Goal: Task Accomplishment & Management: Manage account settings

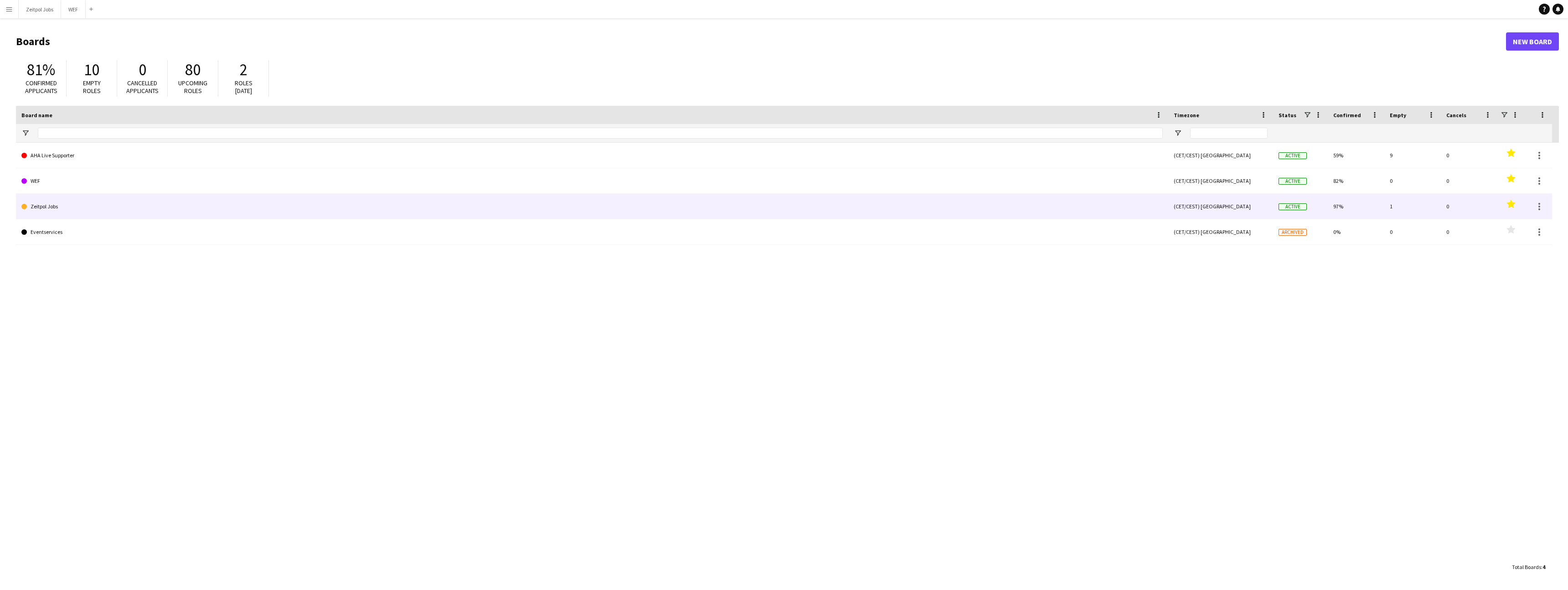
click at [152, 203] on link "Zeitpol Jobs" at bounding box center [592, 206] width 1141 height 25
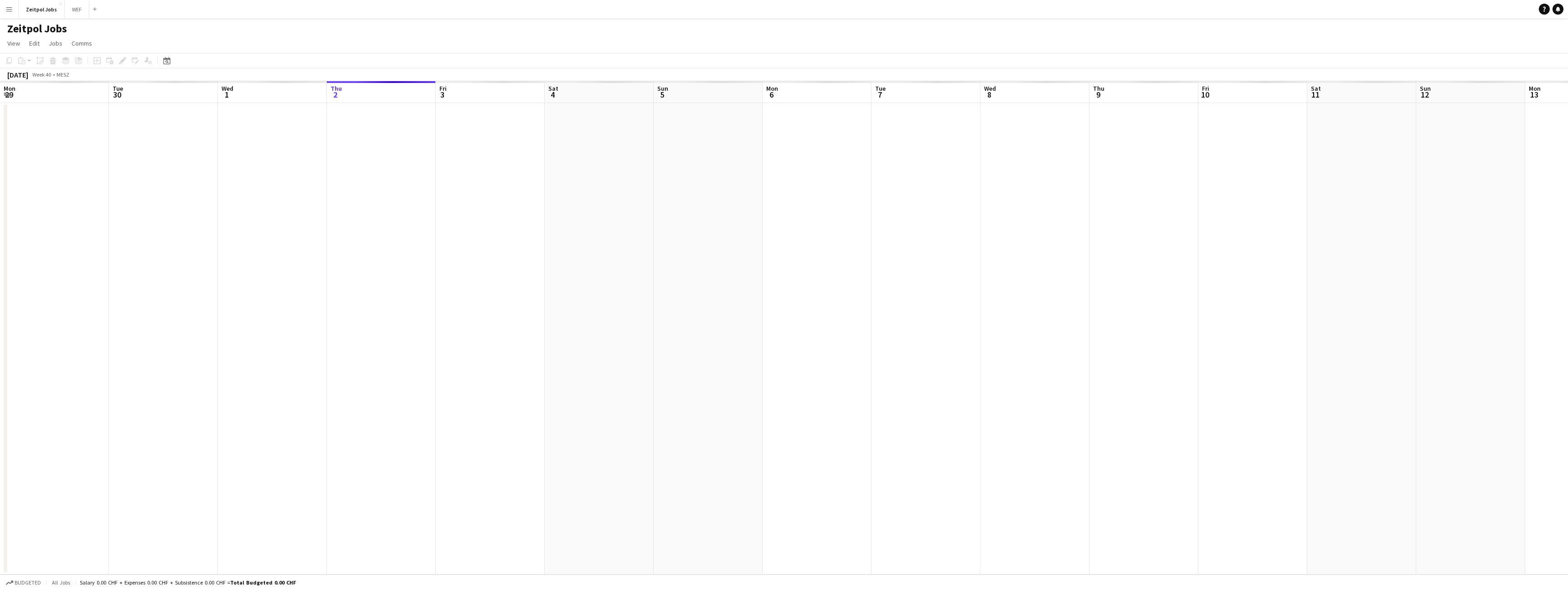
scroll to position [0, 218]
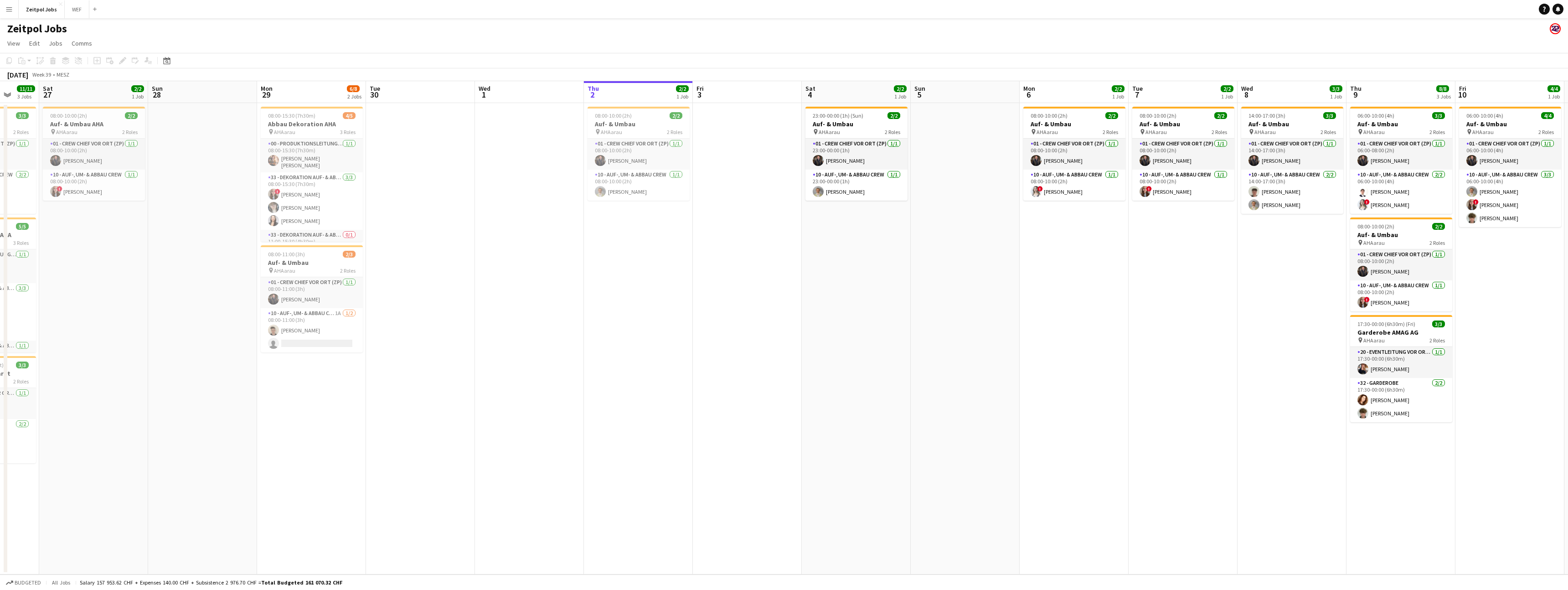
drag, startPoint x: 344, startPoint y: 271, endPoint x: 746, endPoint y: 223, distance: 404.9
click at [751, 224] on app-calendar-viewport "Wed 24 Thu 25 Fri 26 11/11 3 Jobs Sat 27 2/2 1 Job Sun 28 Mon 29 6/8 2 Jobs Tue…" at bounding box center [784, 328] width 1568 height 494
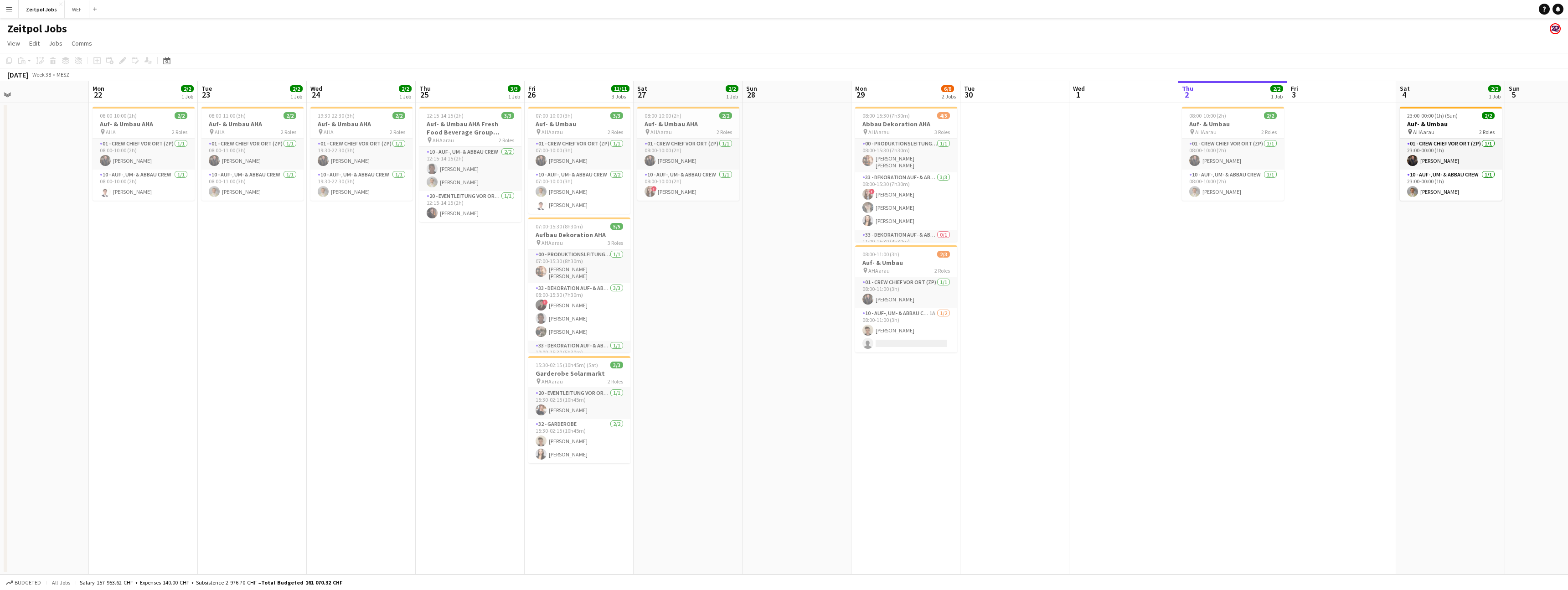
drag, startPoint x: 256, startPoint y: 313, endPoint x: 848, endPoint y: 259, distance: 594.5
click at [851, 259] on app-calendar-viewport "Fri 19 Sat 20 Sun 21 Mon 22 2/2 1 Job Tue 23 2/2 1 Job Wed 24 2/2 1 Job Thu 25 …" at bounding box center [784, 328] width 1568 height 494
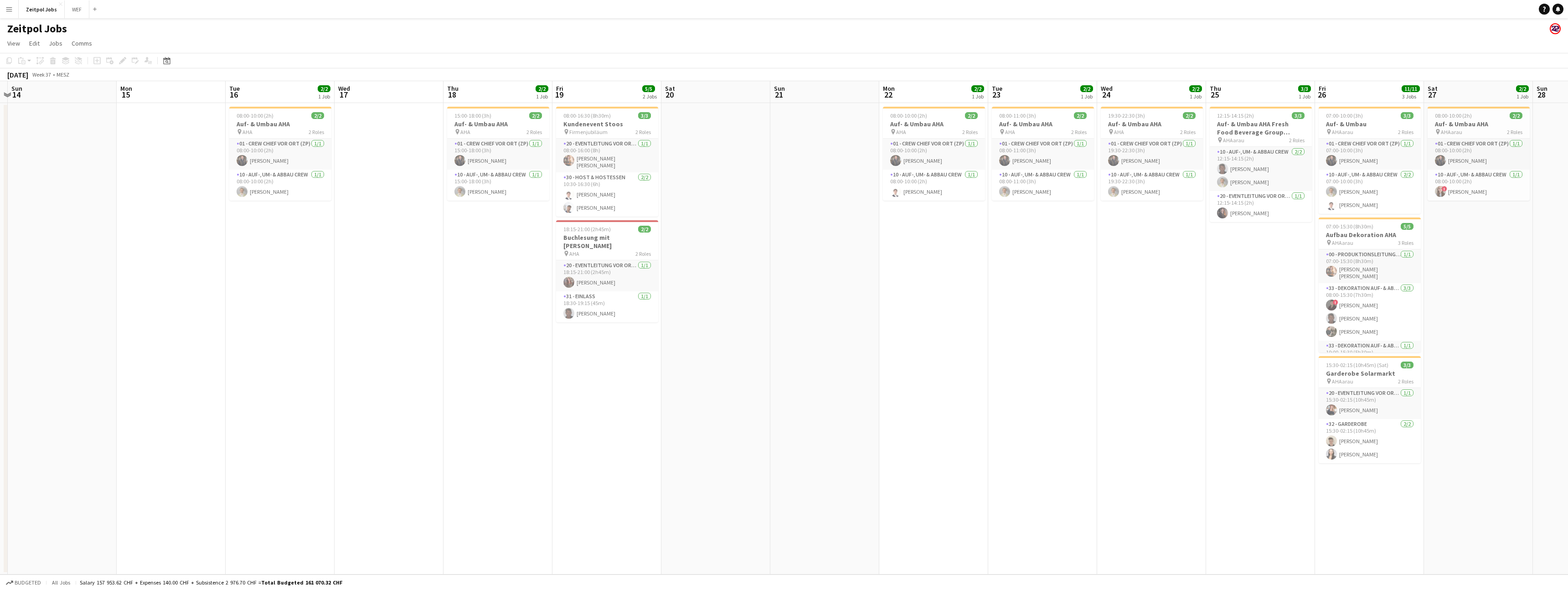
scroll to position [0, 277]
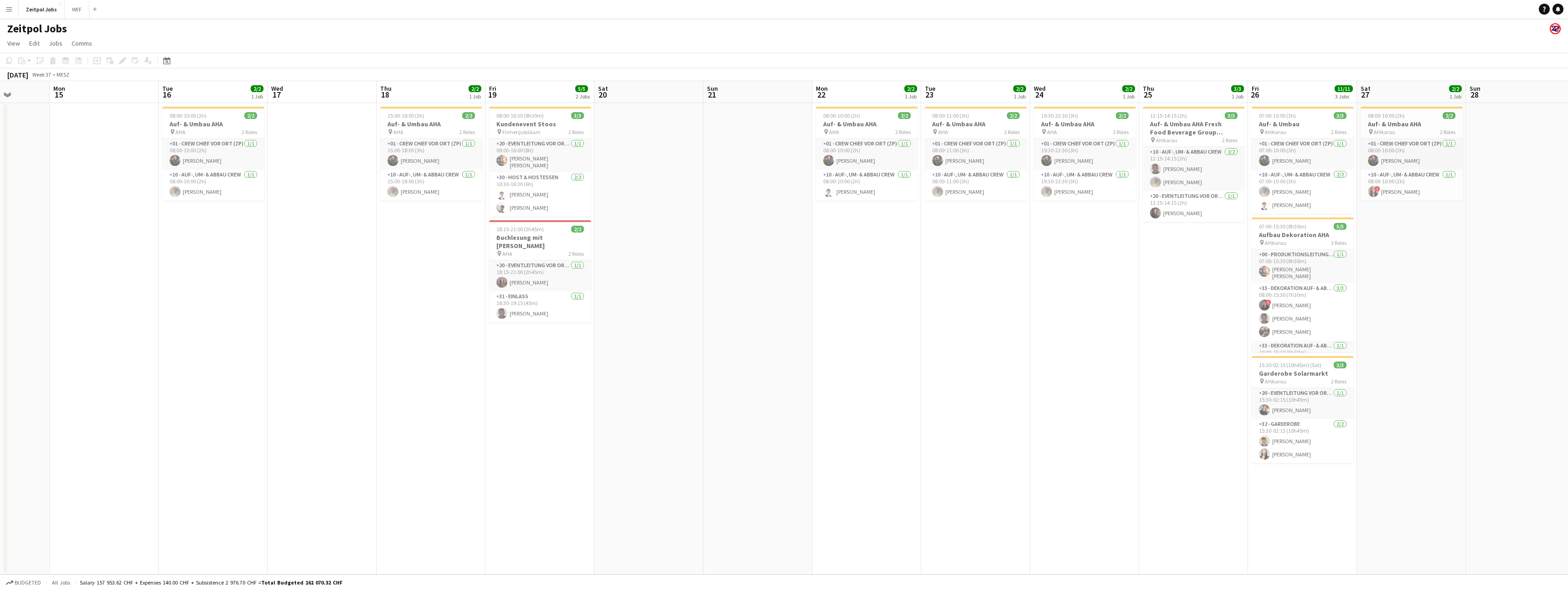
drag, startPoint x: 387, startPoint y: 311, endPoint x: 1002, endPoint y: 221, distance: 621.6
click at [1002, 221] on app-calendar-viewport "Fri 12 Sat 13 Sun 14 Mon 15 Tue 16 2/2 1 Job Wed 17 Thu 18 2/2 1 Job Fri 19 5/5…" at bounding box center [784, 328] width 1568 height 494
click at [7, 6] on app-icon "Menu" at bounding box center [9, 9] width 7 height 7
click at [146, 87] on link "Approvals" at bounding box center [137, 86] width 91 height 18
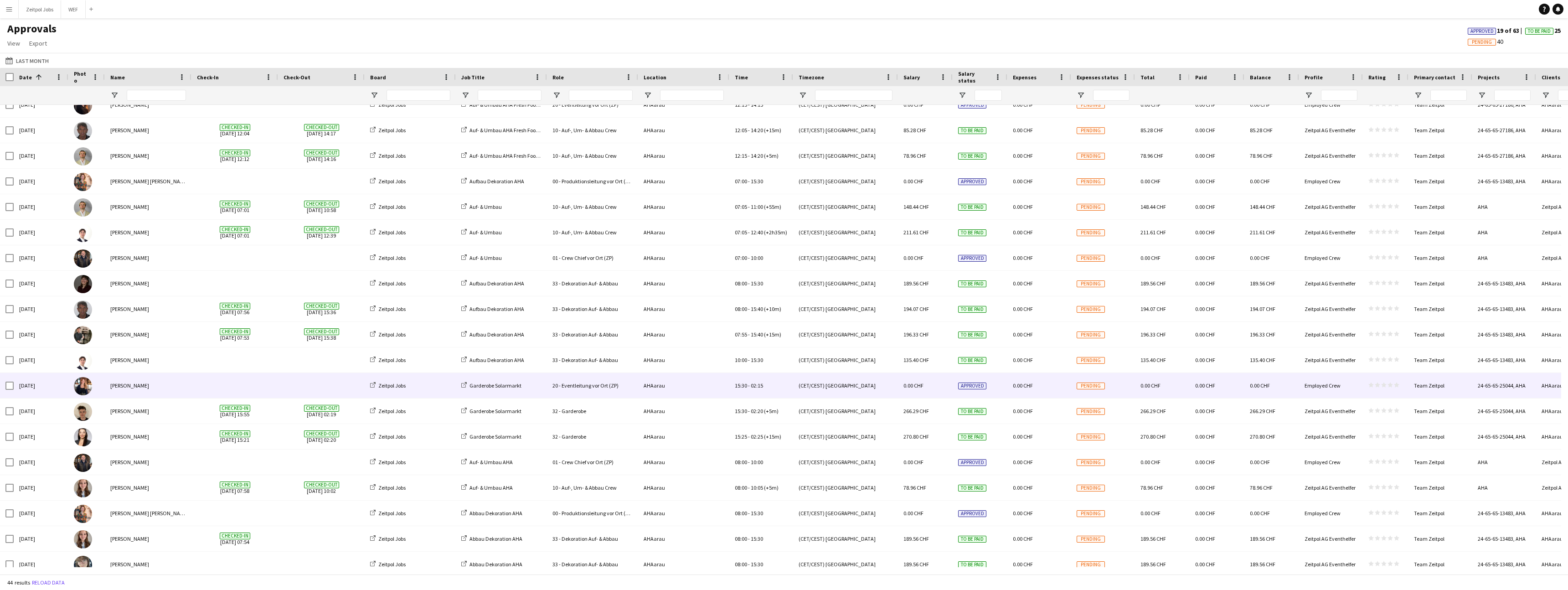
scroll to position [661, 0]
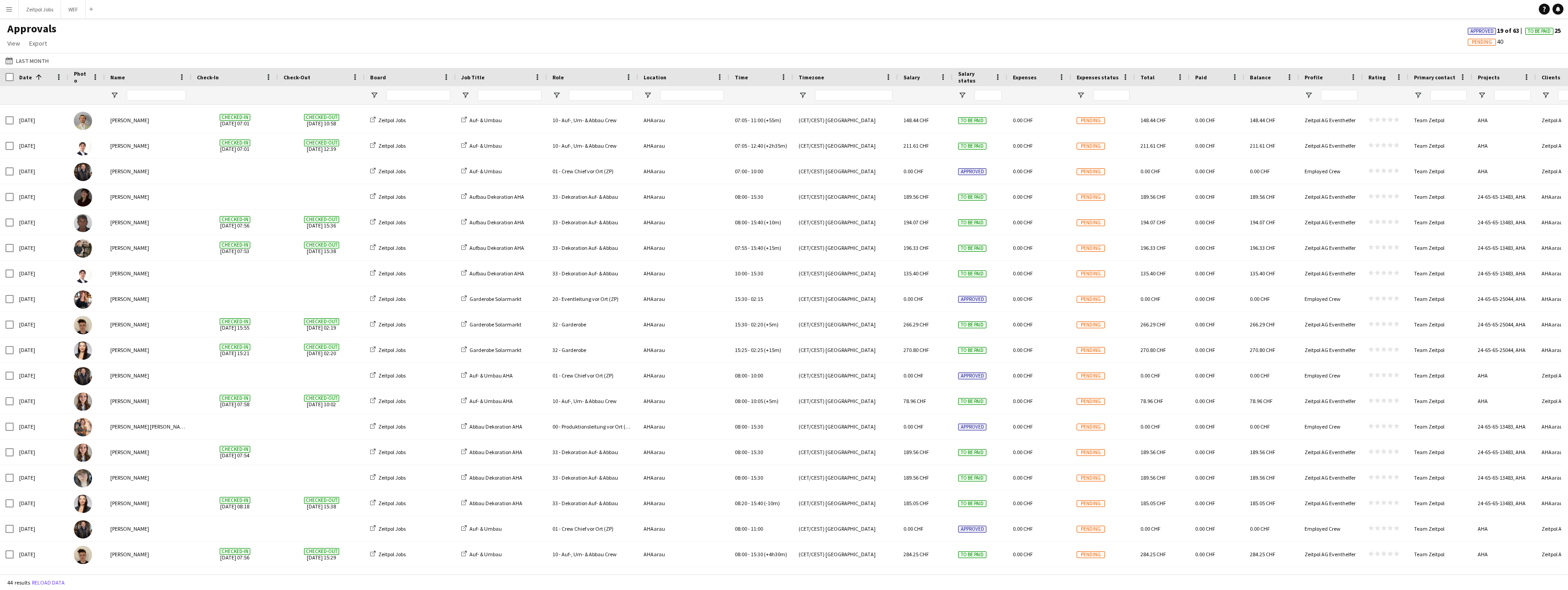
click at [14, 15] on button "Menu" at bounding box center [9, 9] width 18 height 18
click at [121, 107] on link "Payments" at bounding box center [137, 104] width 91 height 18
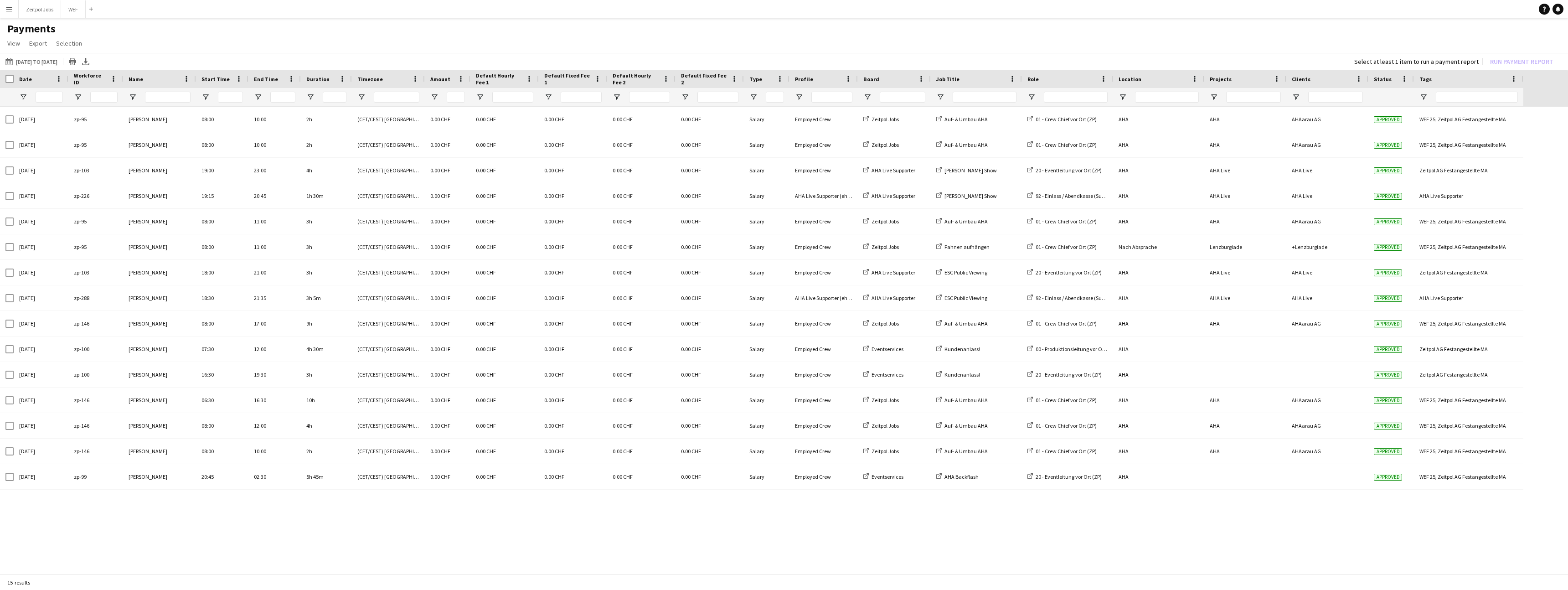
click at [12, 13] on button "Menu" at bounding box center [9, 9] width 18 height 18
click at [109, 81] on link "Approvals" at bounding box center [137, 86] width 91 height 18
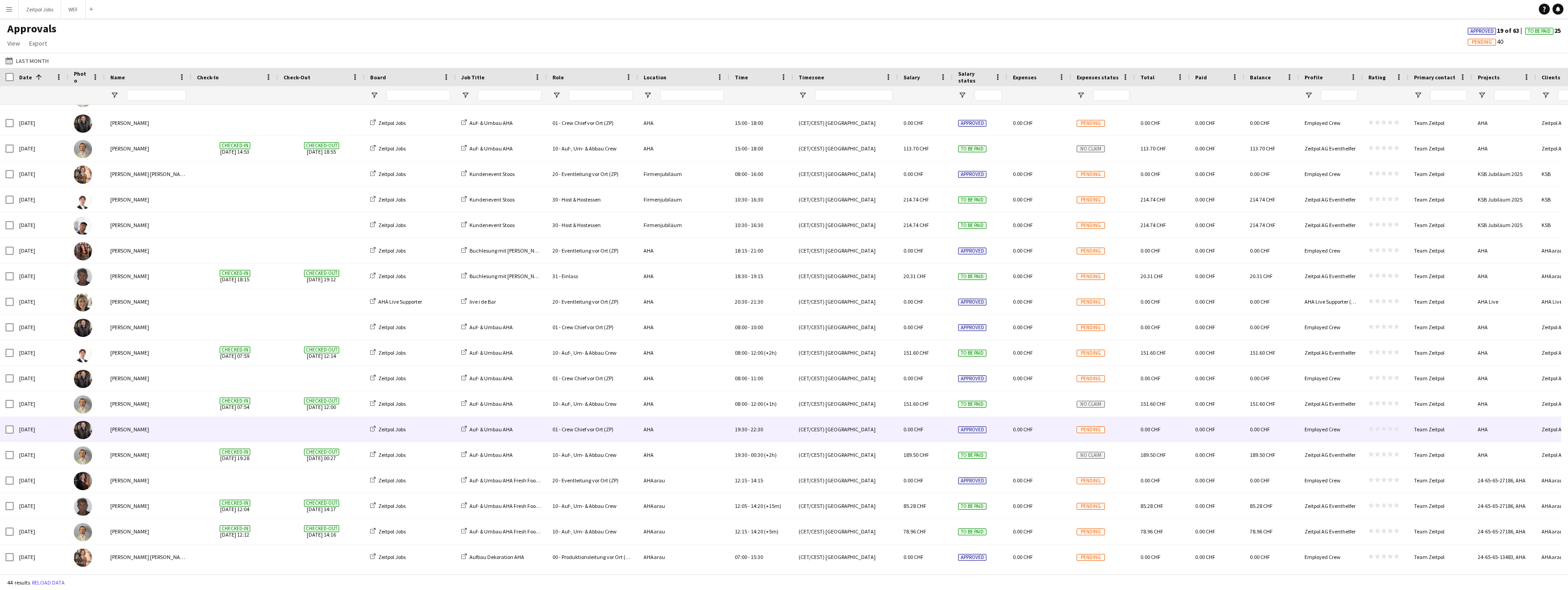
scroll to position [195, 0]
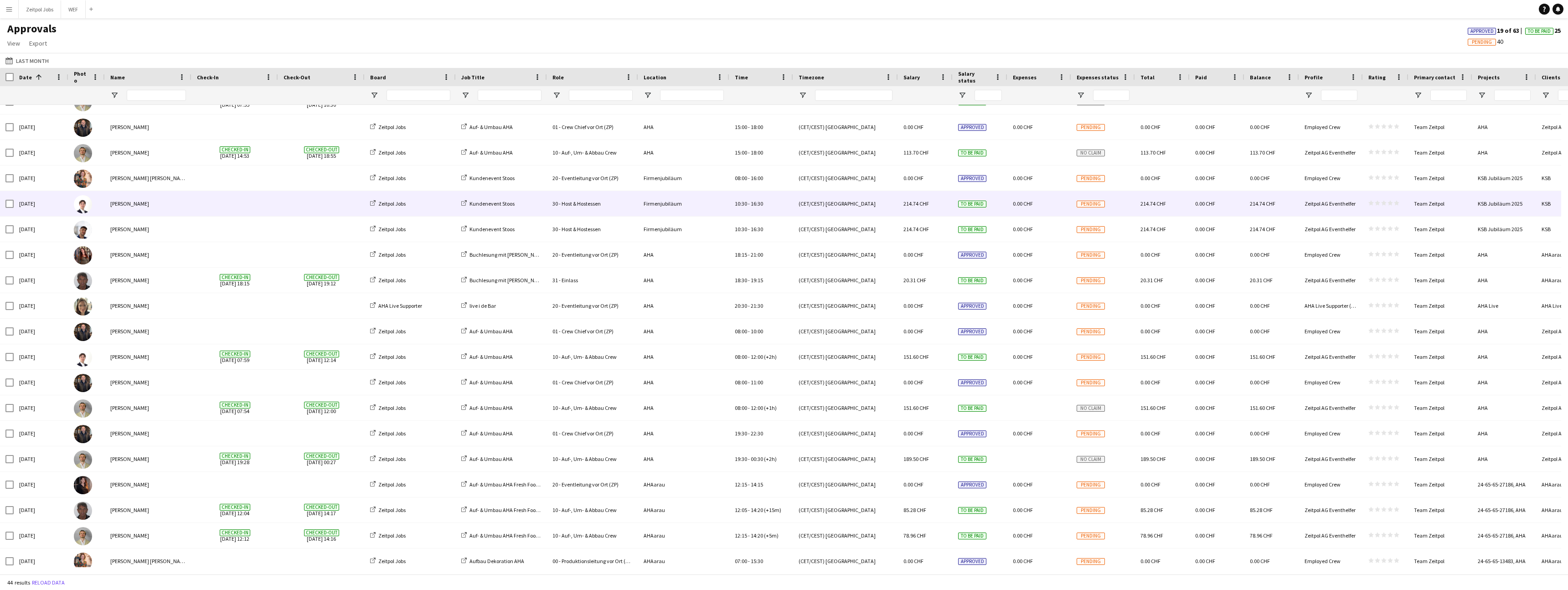
click at [269, 206] on span at bounding box center [235, 203] width 75 height 25
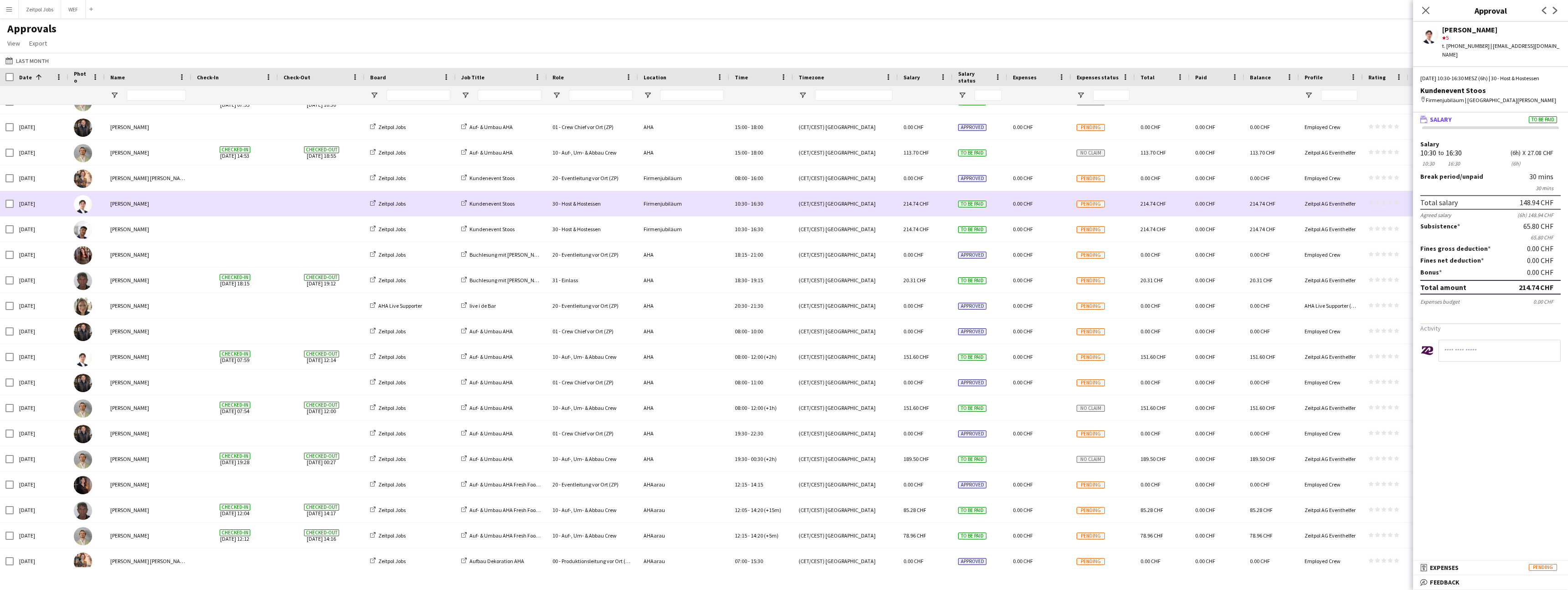
click at [668, 205] on div "Firmenjubiläum" at bounding box center [683, 203] width 91 height 25
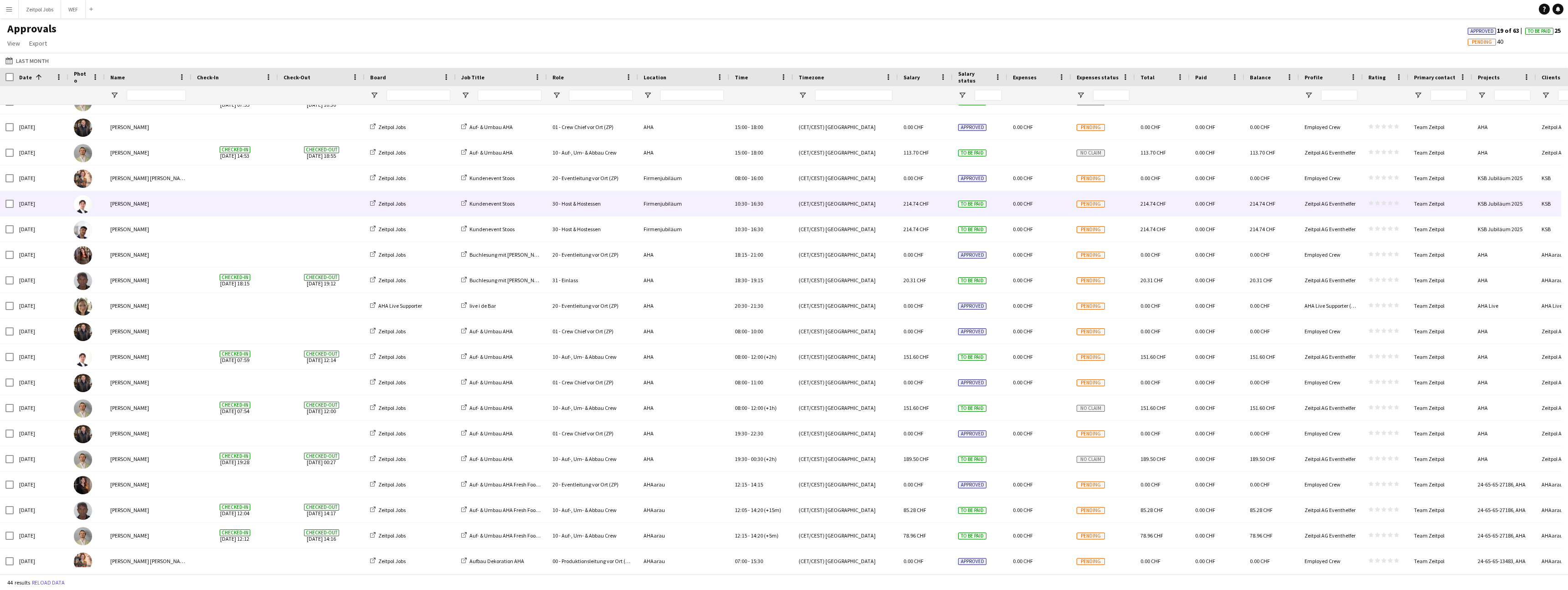
click at [668, 205] on div "Firmenjubiläum" at bounding box center [683, 203] width 91 height 25
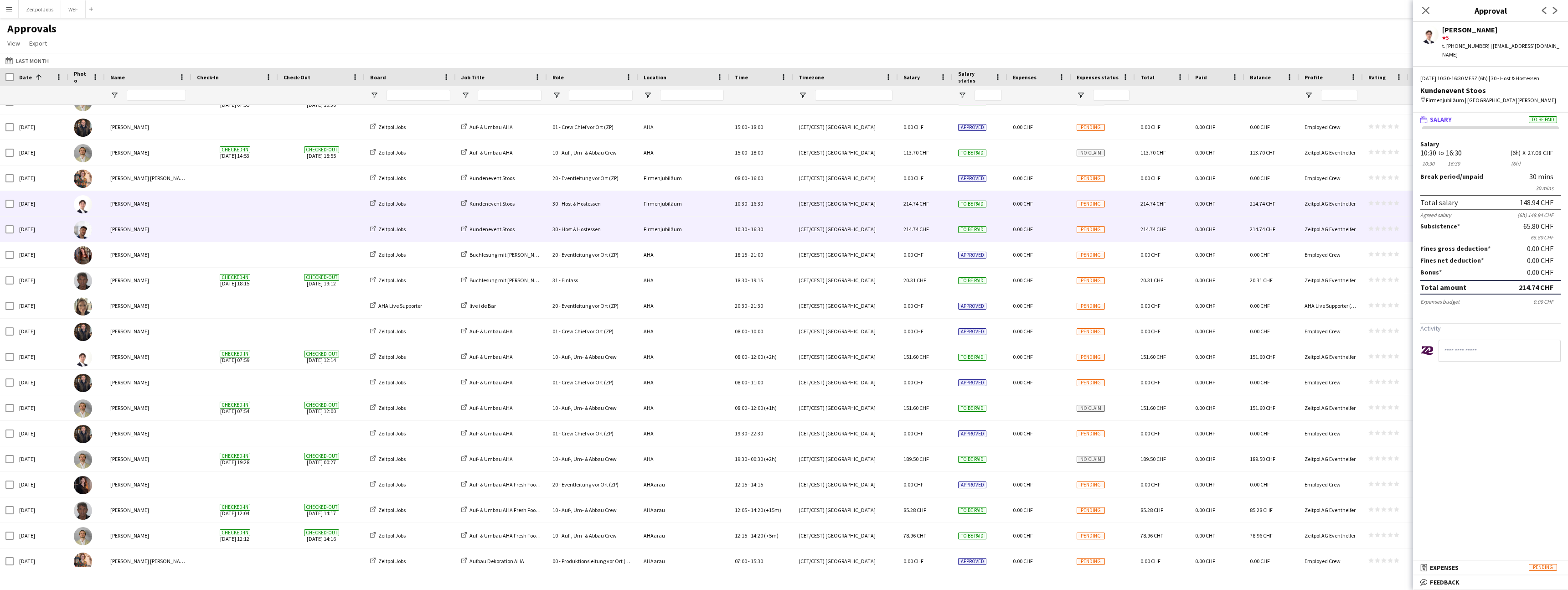
click at [666, 232] on div "Firmenjubiläum" at bounding box center [683, 229] width 91 height 25
click at [465, 200] on icon at bounding box center [464, 203] width 6 height 6
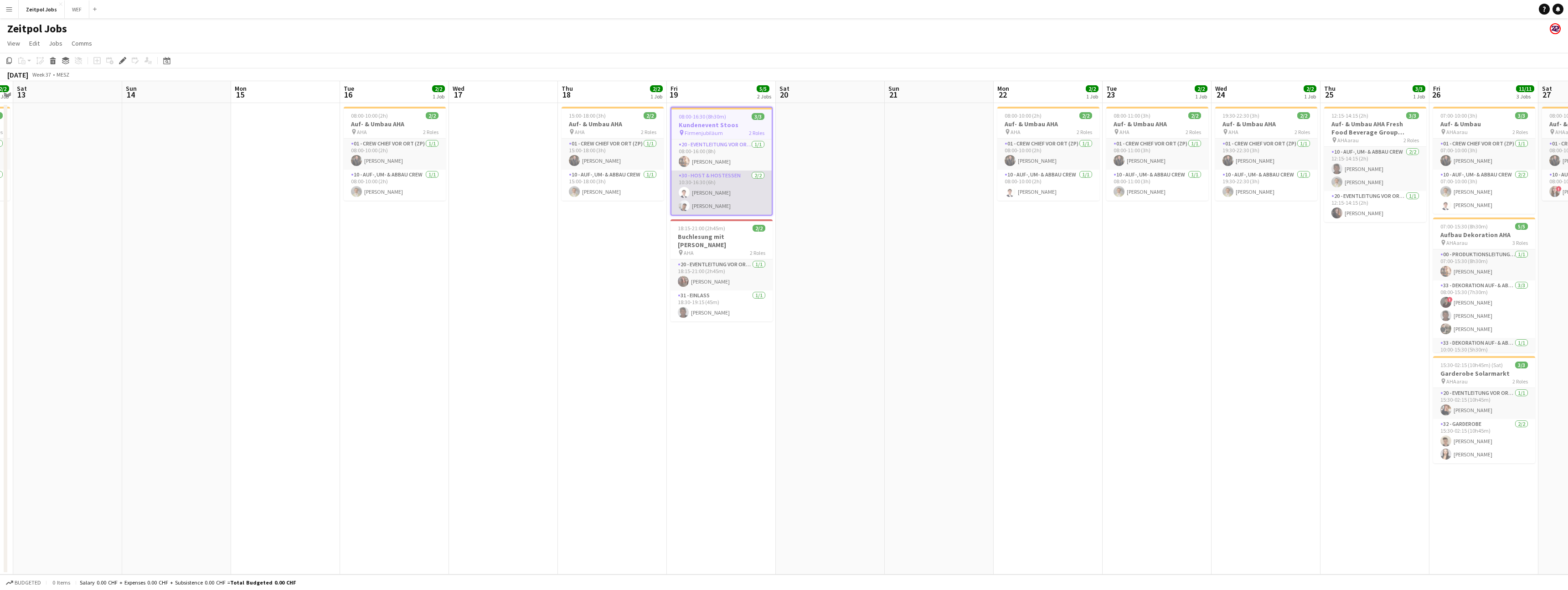
click at [709, 205] on app-card-role "30 - Host & Hostessen 2/2 10:30-16:30 (6h) Benjamin Brändli Nico Glamann" at bounding box center [721, 193] width 100 height 45
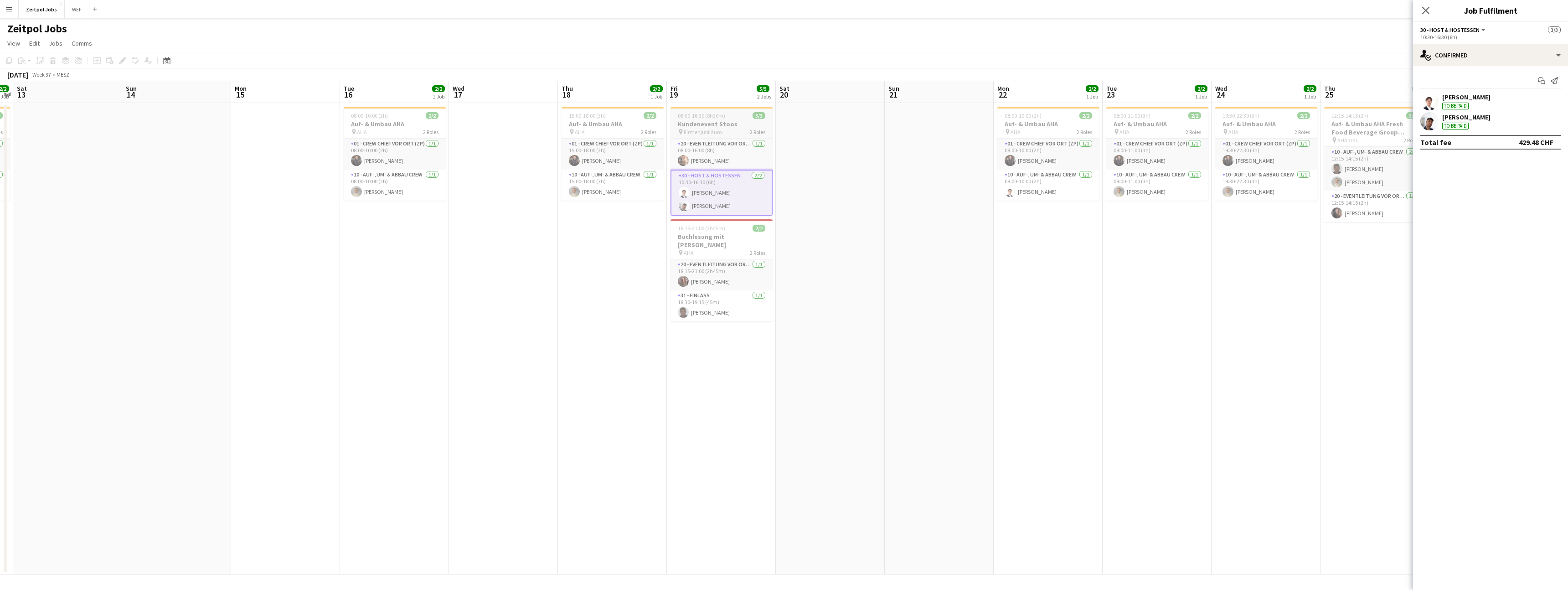
click at [709, 126] on h3 "Kundenevent Stoos" at bounding box center [721, 124] width 102 height 8
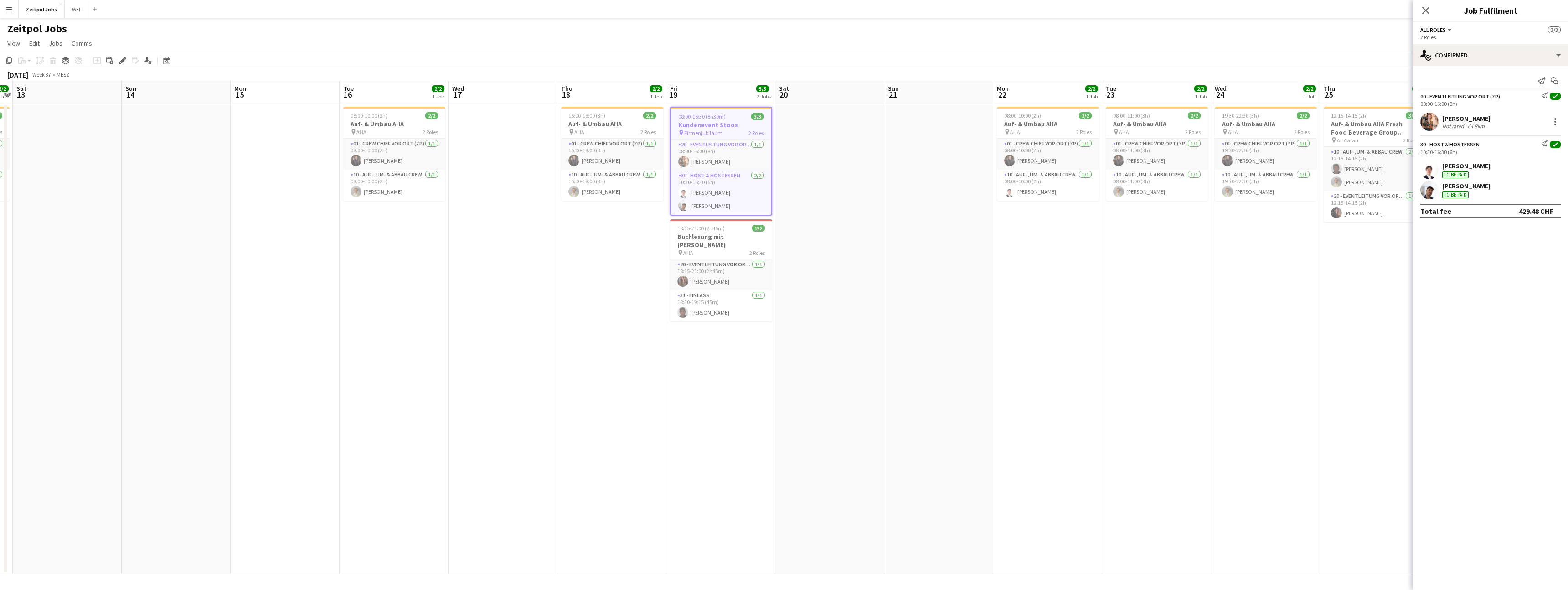
click at [709, 126] on h3 "Kundenevent Stoos" at bounding box center [721, 124] width 100 height 8
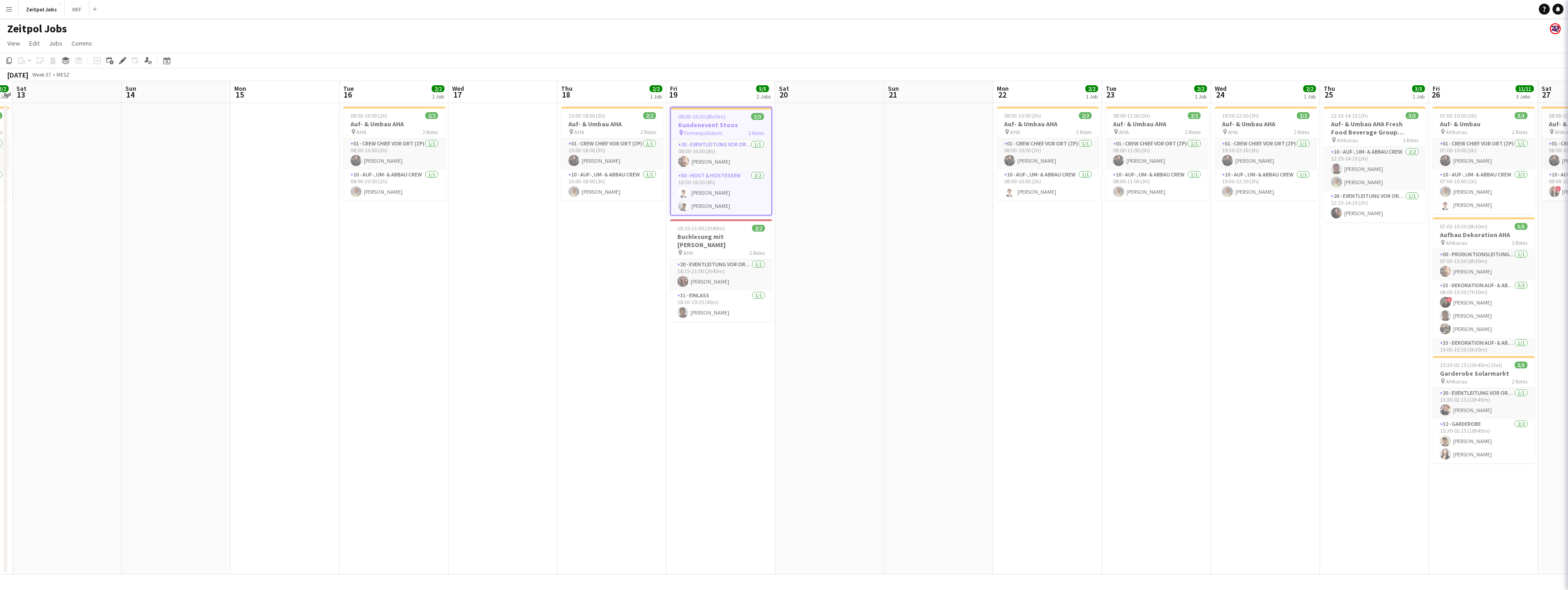
scroll to position [0, 315]
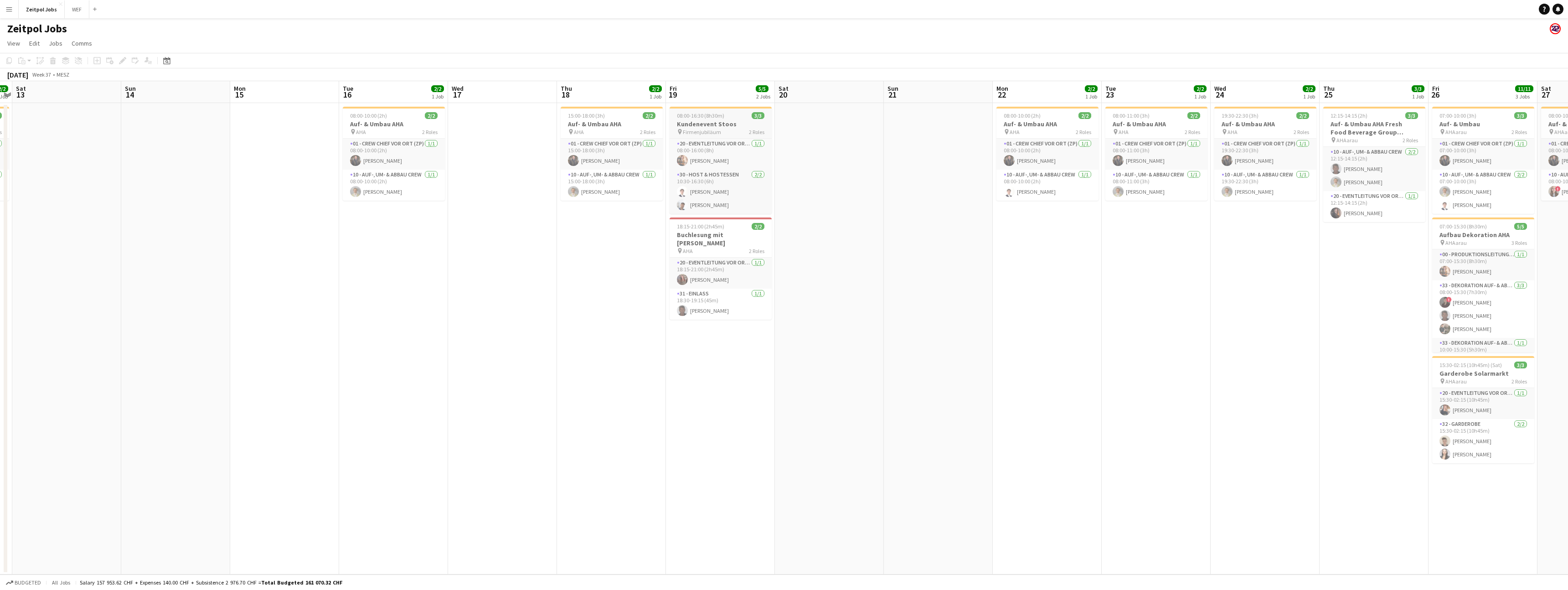
click at [709, 126] on h3 "Kundenevent Stoos" at bounding box center [720, 124] width 102 height 8
click at [709, 126] on h3 "Kundenevent Stoos" at bounding box center [721, 124] width 100 height 8
click at [709, 126] on h3 "Kundenevent Stoos" at bounding box center [720, 124] width 102 height 8
click at [708, 184] on app-card-role "30 - Host & Hostessen 2/2 10:30-16:30 (6h) Benjamin Brändli Nico Glamann" at bounding box center [721, 193] width 100 height 45
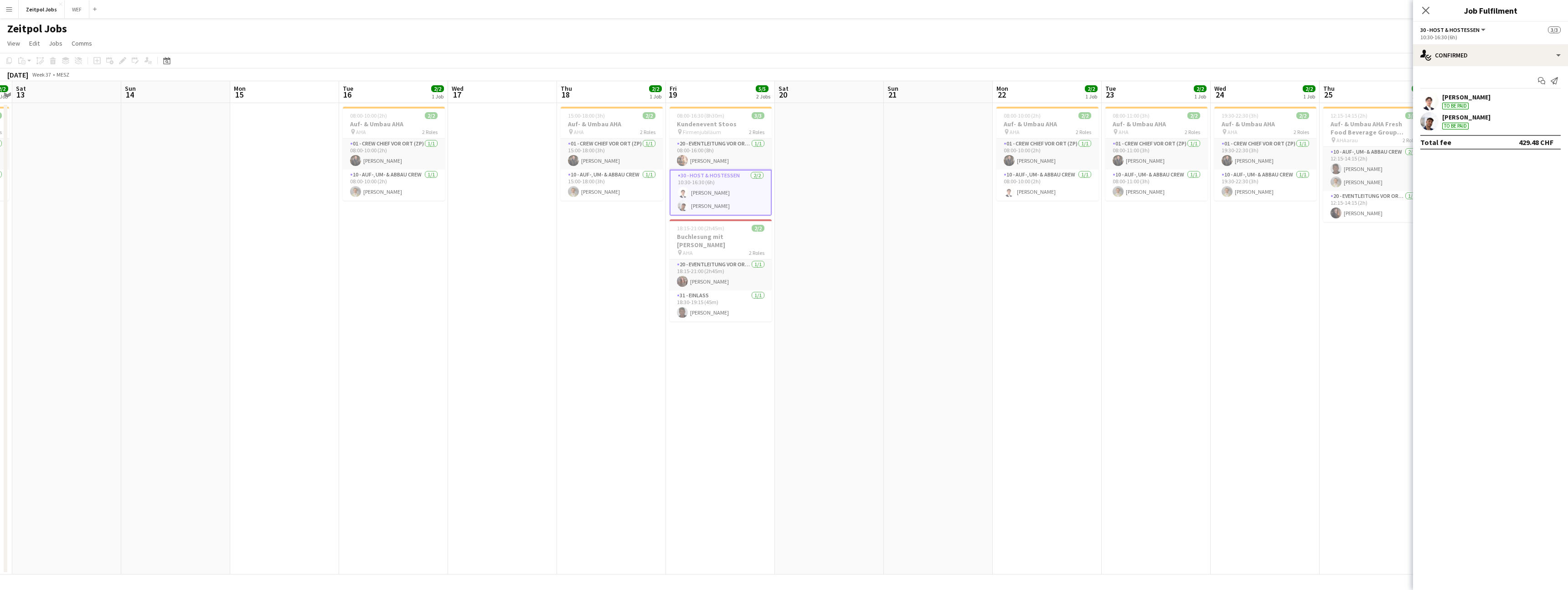
click at [1500, 110] on div "Benjamin Brändli To be paid Nico Glamann To be paid" at bounding box center [1490, 111] width 155 height 38
click at [1458, 98] on div "[PERSON_NAME]" at bounding box center [1466, 96] width 48 height 8
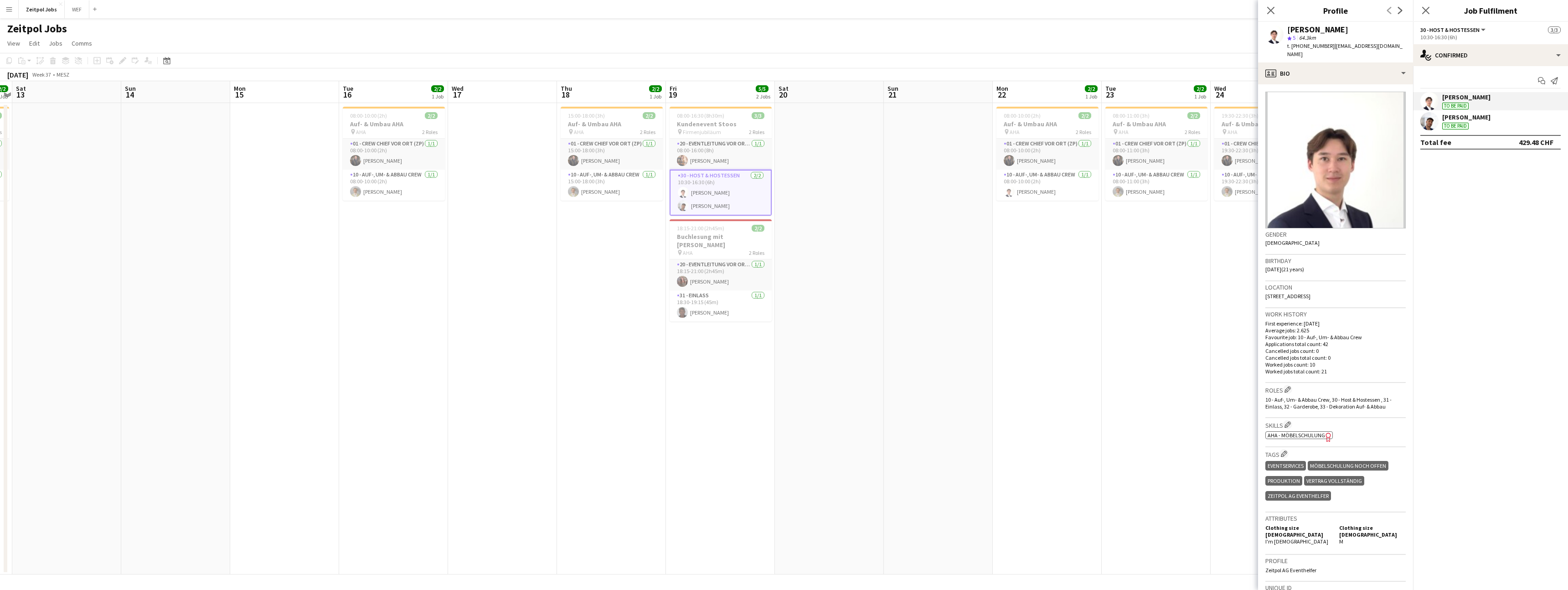
click at [1452, 116] on div "[PERSON_NAME]" at bounding box center [1466, 117] width 48 height 8
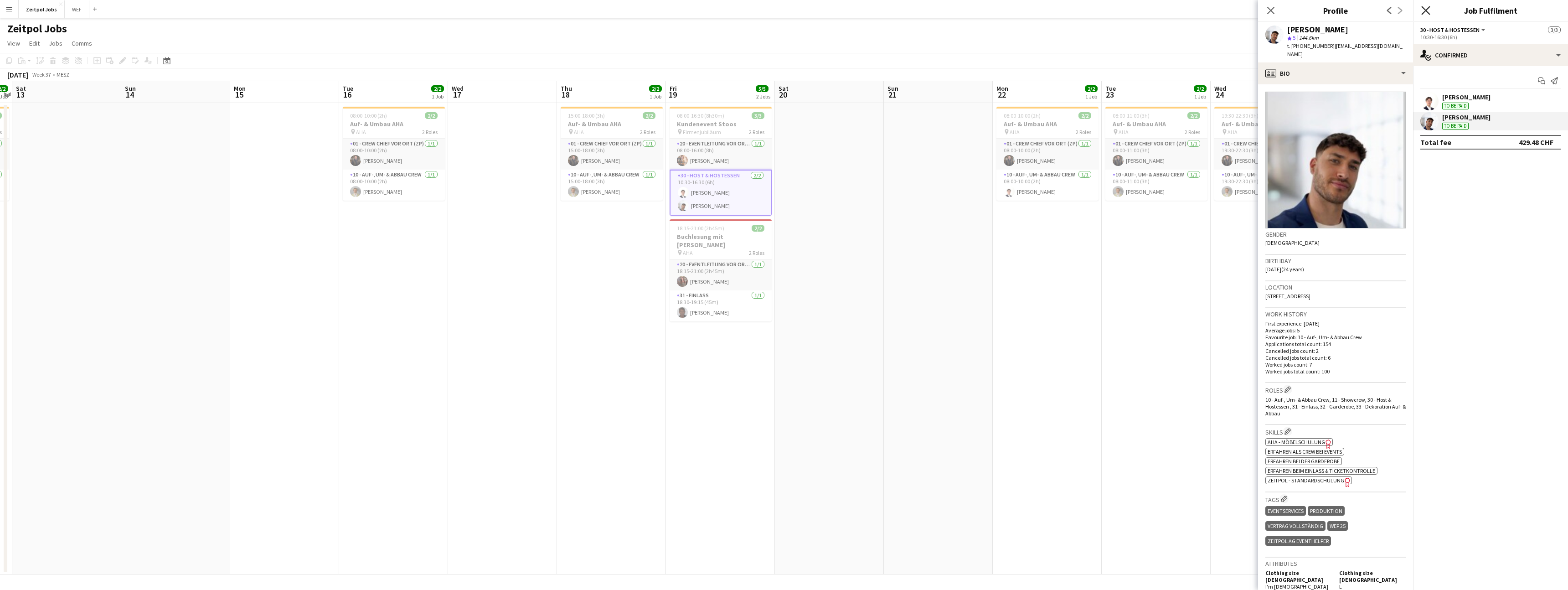
click at [1426, 13] on icon "Close pop-in" at bounding box center [1425, 11] width 9 height 9
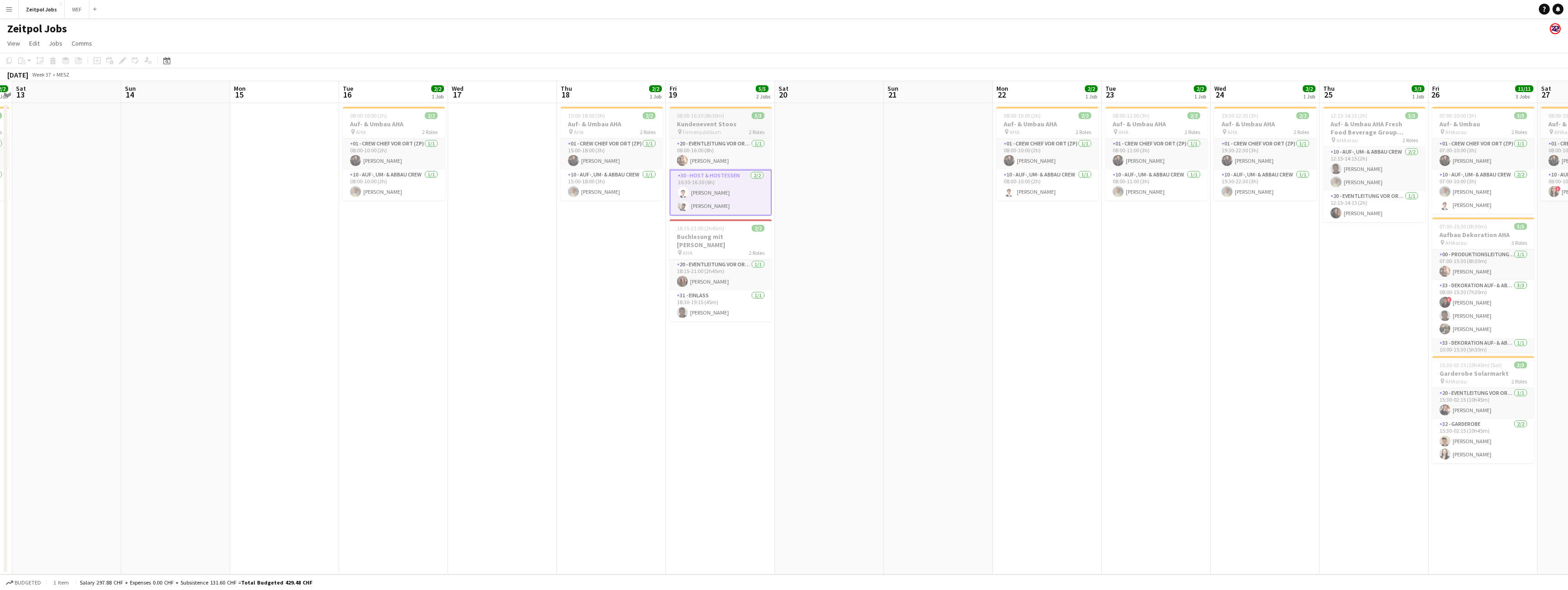
click at [713, 120] on h3 "Kundenevent Stoos" at bounding box center [720, 124] width 102 height 8
click at [118, 57] on div "Edit" at bounding box center [123, 61] width 11 height 11
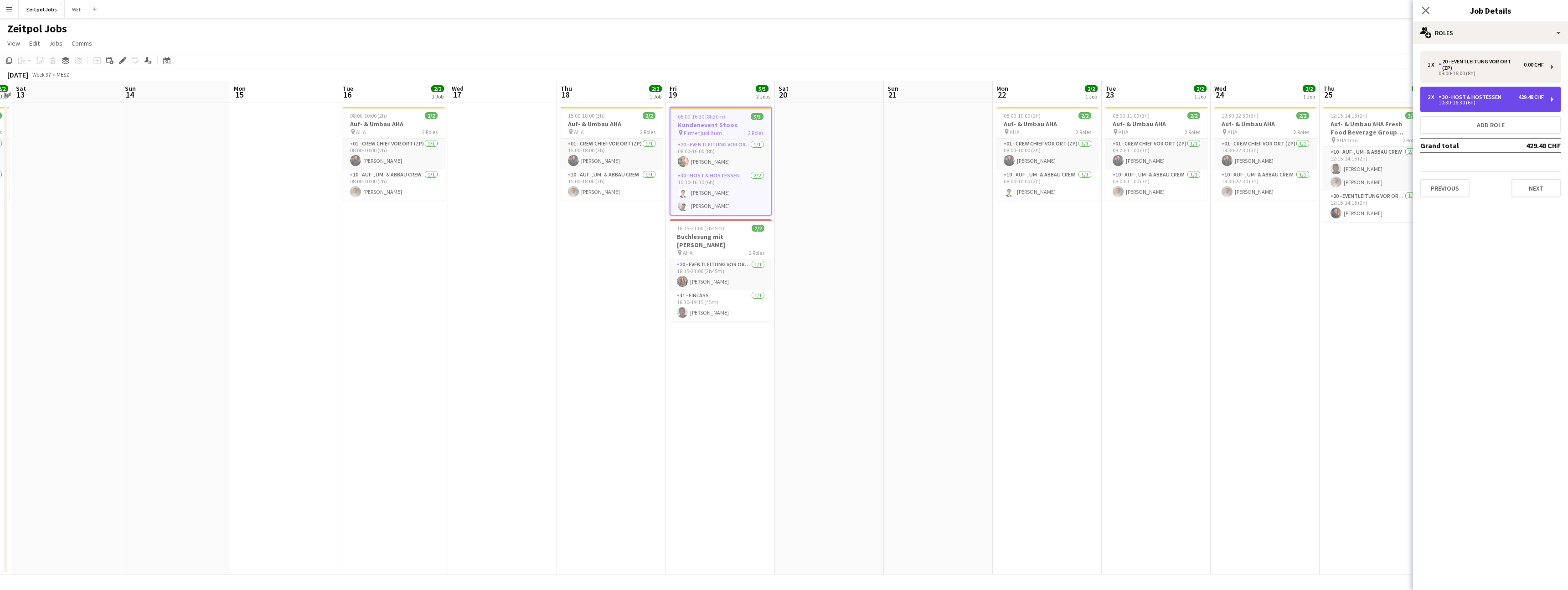
click at [1462, 93] on div "2 x 30 - Host & Hostessen 429.48 CHF 10:30-16:30 (6h)" at bounding box center [1490, 99] width 140 height 25
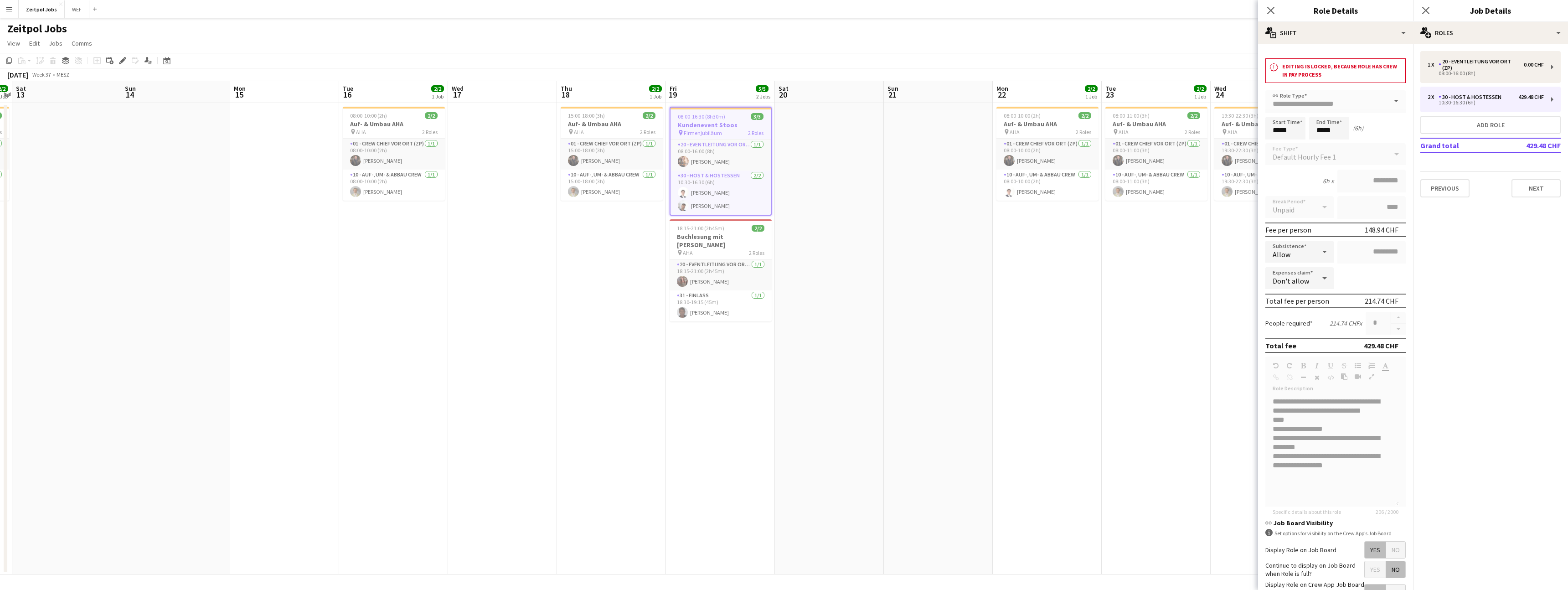
click at [1425, 2] on div "Close pop-in" at bounding box center [1425, 11] width 25 height 21
click at [1426, 7] on icon "Close pop-in" at bounding box center [1425, 11] width 9 height 9
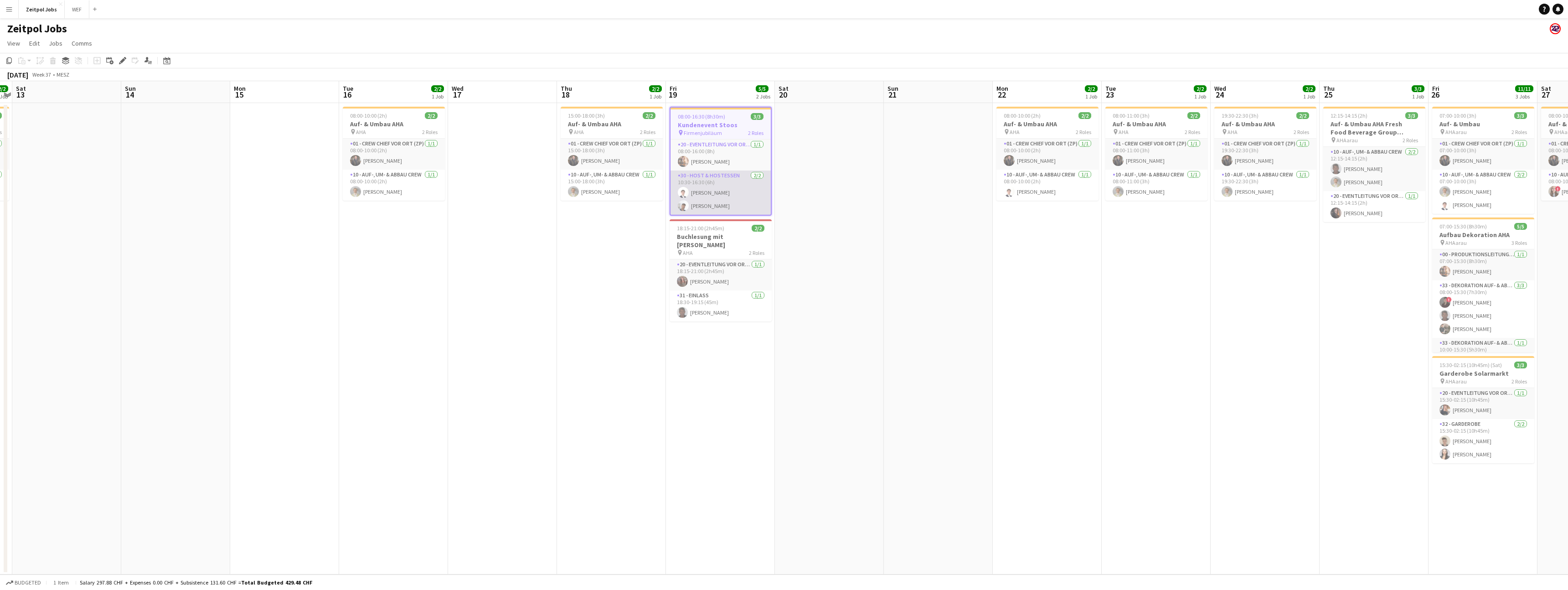
click at [728, 199] on app-card-role "30 - Host & Hostessen 2/2 10:30-16:30 (6h) Benjamin Brändli Nico Glamann" at bounding box center [721, 193] width 100 height 45
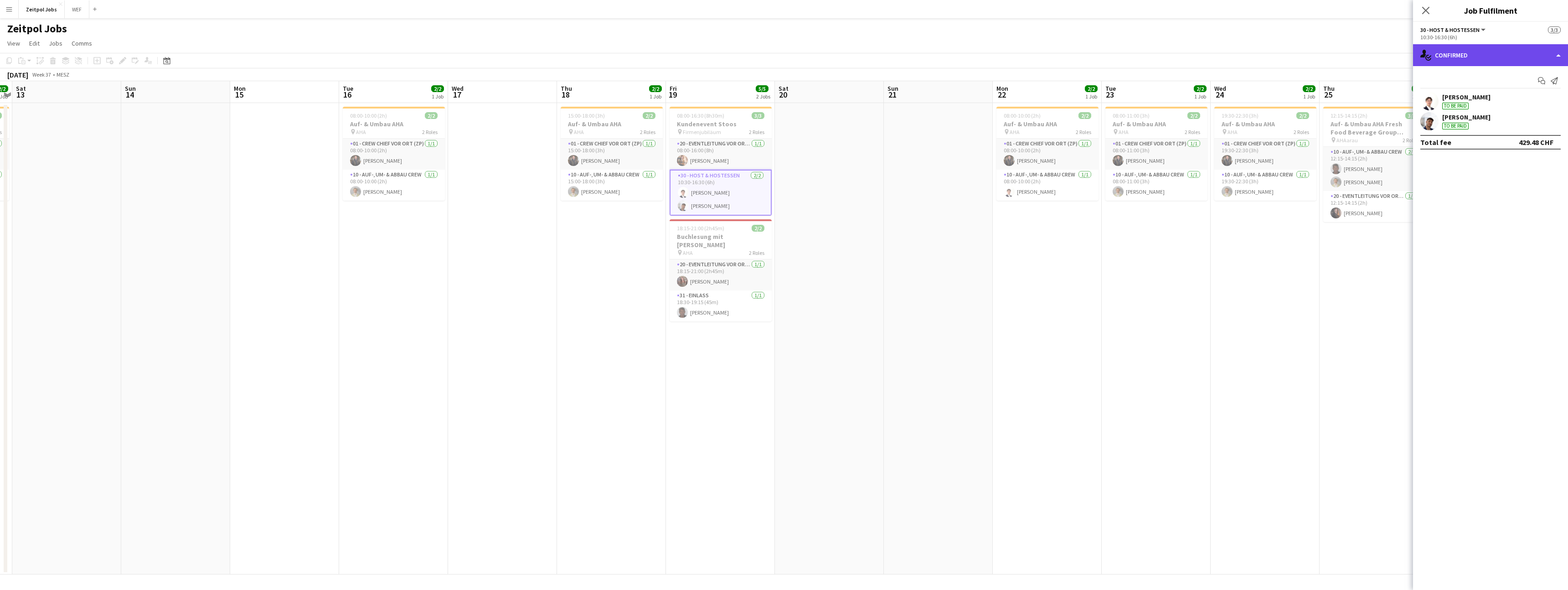
click at [1543, 51] on div "single-neutral-actions-check-2 Confirmed" at bounding box center [1490, 55] width 155 height 22
click at [1488, 262] on mat-expansion-panel "check Confirmed Start chat Send notification Benjamin Brändli To be paid Nico G…" at bounding box center [1490, 328] width 155 height 524
